Goal: Obtain resource: Download file/media

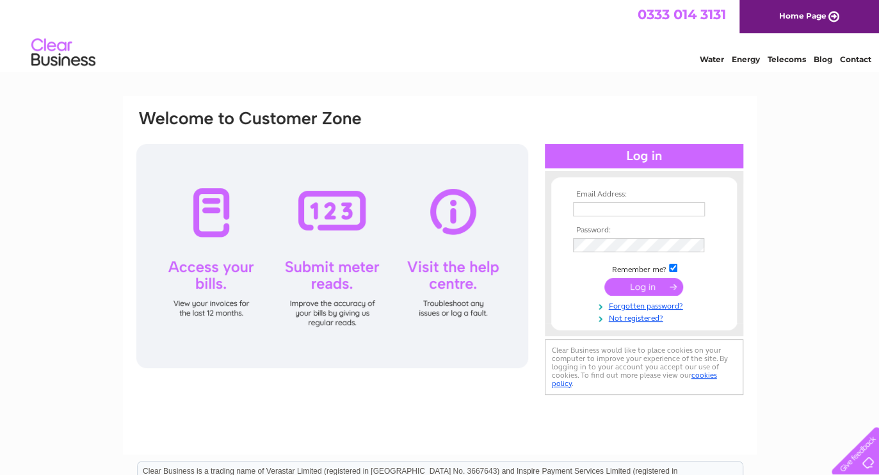
type input "j.podmore@rieker.net"
click at [629, 284] on input "submit" at bounding box center [643, 287] width 79 height 18
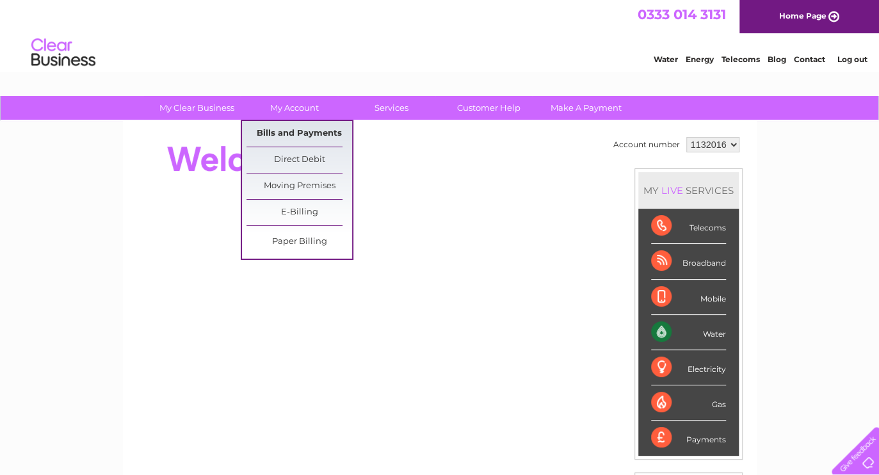
click at [301, 129] on link "Bills and Payments" at bounding box center [300, 134] width 106 height 26
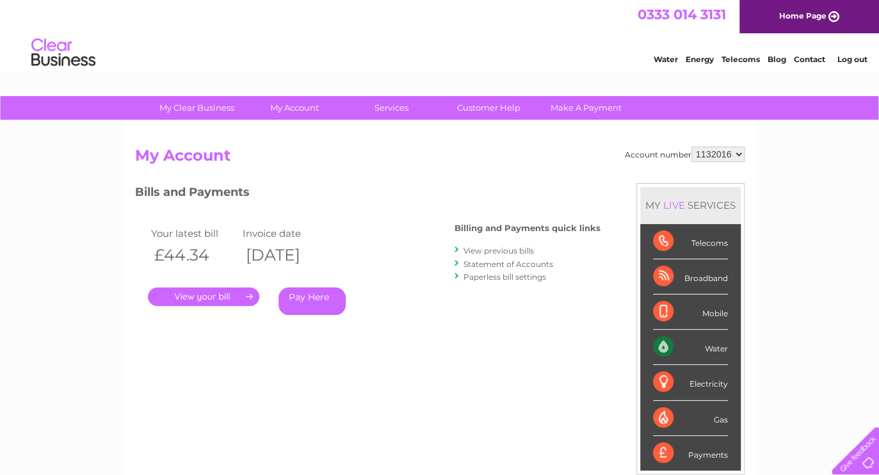
click at [211, 291] on link "." at bounding box center [203, 296] width 111 height 19
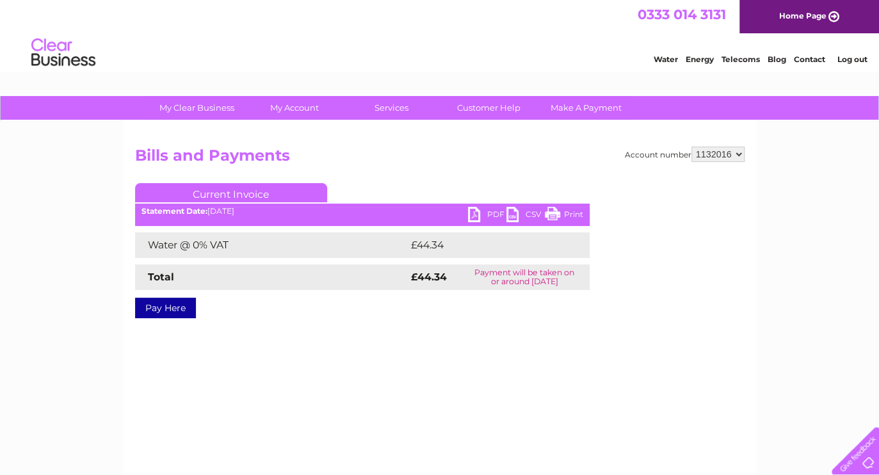
click at [483, 211] on link "PDF" at bounding box center [487, 216] width 38 height 19
